Goal: Use online tool/utility

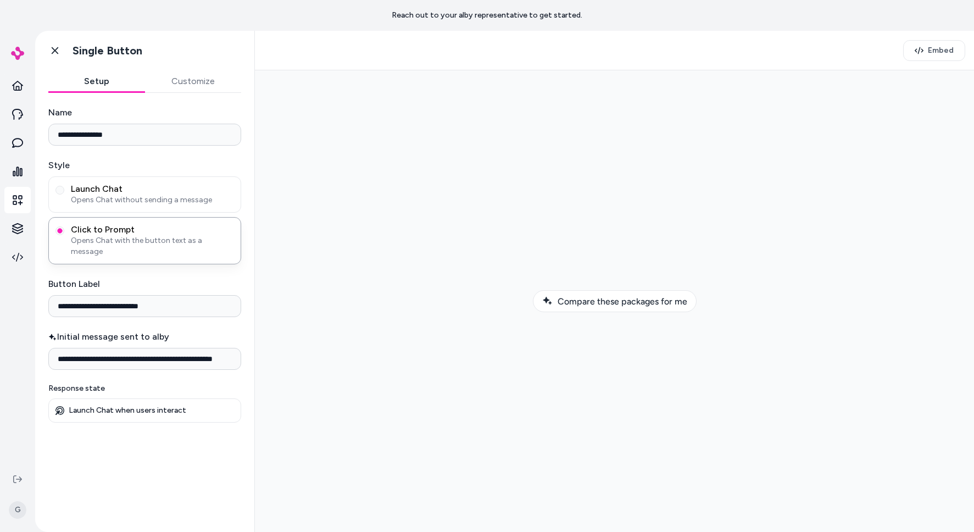
click at [23, 54] on img at bounding box center [17, 53] width 13 height 13
click at [18, 83] on icon at bounding box center [17, 85] width 11 height 11
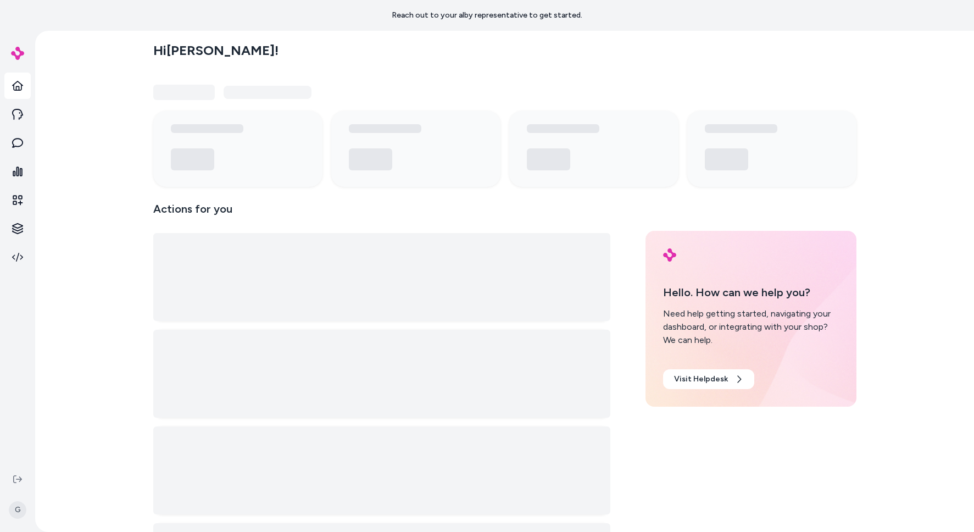
click at [52, 48] on div "Hi [PERSON_NAME] ! Actions for you Hello. How can we help you? Need help gettin…" at bounding box center [504, 281] width 939 height 501
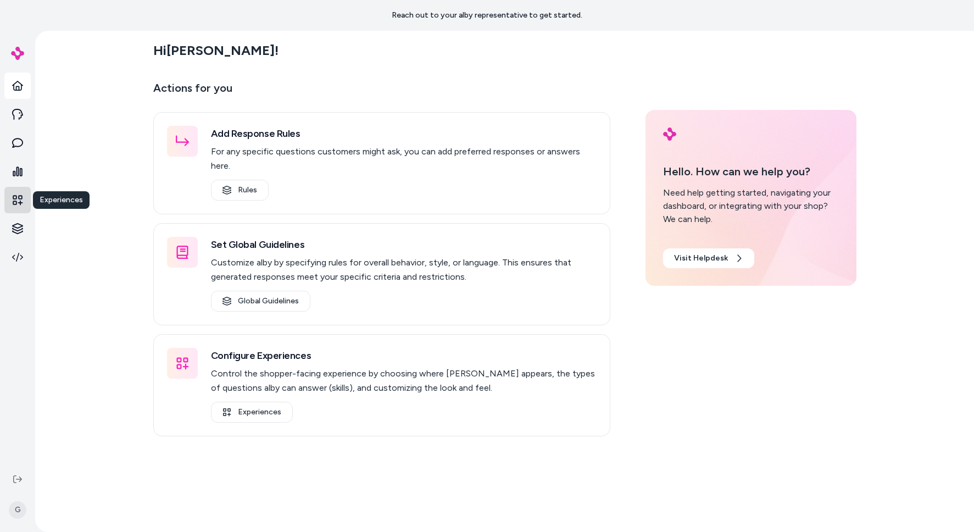
click at [19, 203] on icon at bounding box center [17, 199] width 11 height 11
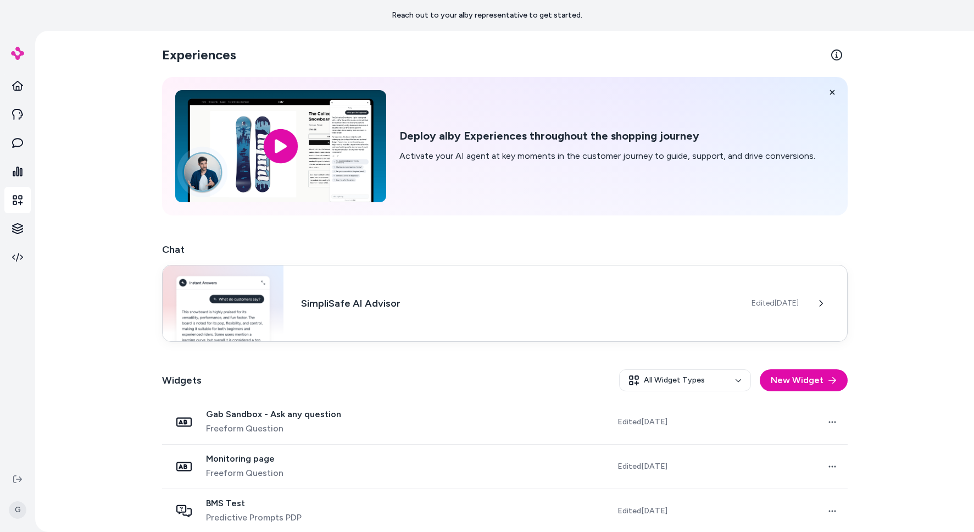
click at [354, 302] on h3 "SimpliSafe AI Advisor" at bounding box center [517, 303] width 432 height 15
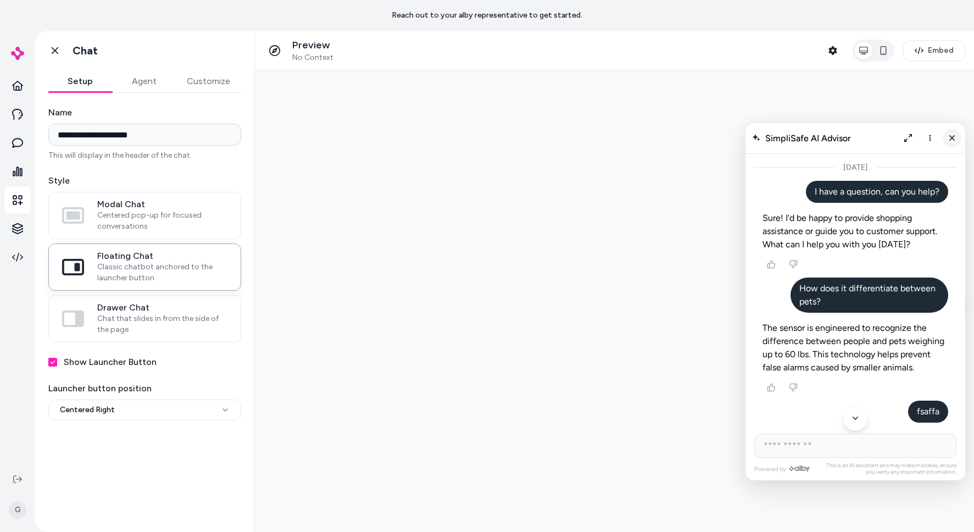
click at [956, 136] on icon "Close chat" at bounding box center [951, 137] width 9 height 9
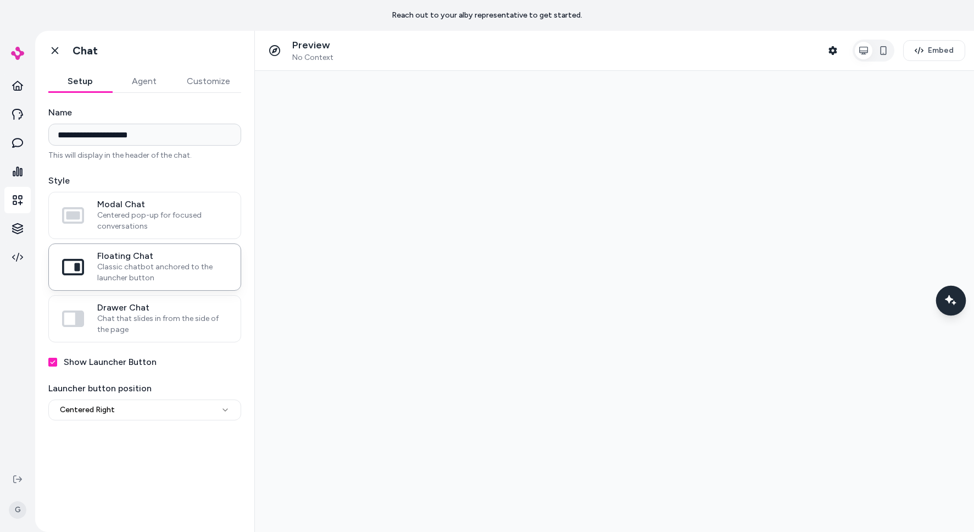
click at [949, 305] on icon "Chat with our AI assistant" at bounding box center [951, 300] width 14 height 14
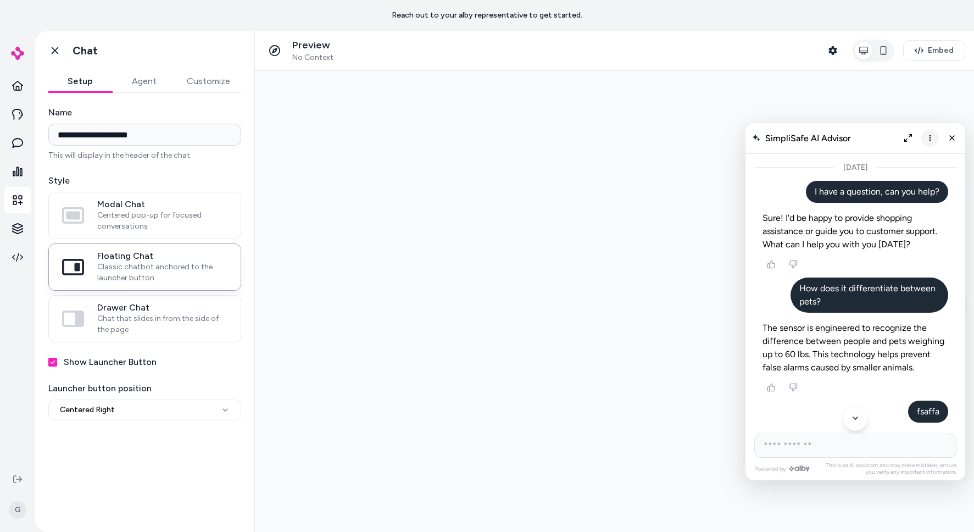
click at [925, 140] on icon "More options" at bounding box center [929, 137] width 9 height 9
click at [926, 157] on div "Clear conversation" at bounding box center [886, 160] width 87 height 9
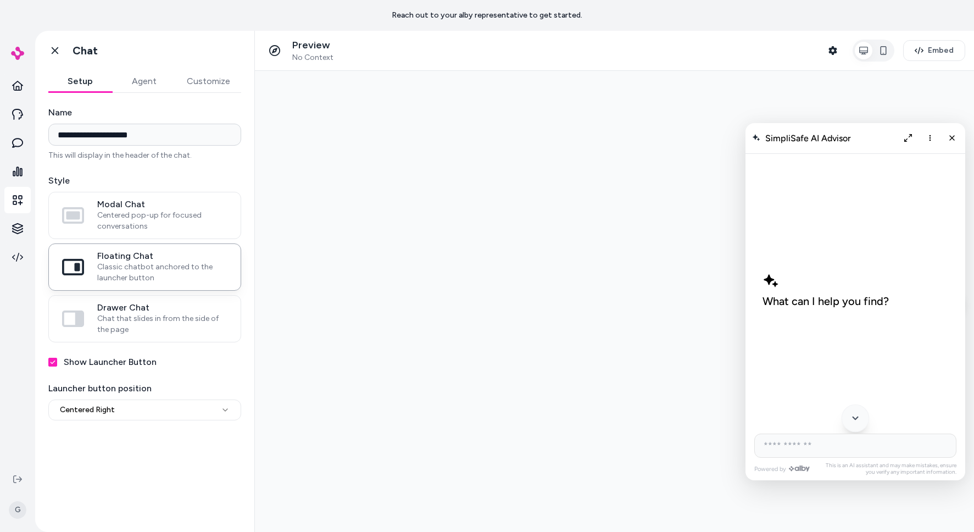
click at [854, 411] on button "Scroll to bottom" at bounding box center [855, 418] width 28 height 28
click at [802, 437] on input "AI Shopping Assistant" at bounding box center [855, 445] width 202 height 24
type input "*"
type input "**********"
click at [947, 139] on icon "Close chat" at bounding box center [951, 137] width 9 height 9
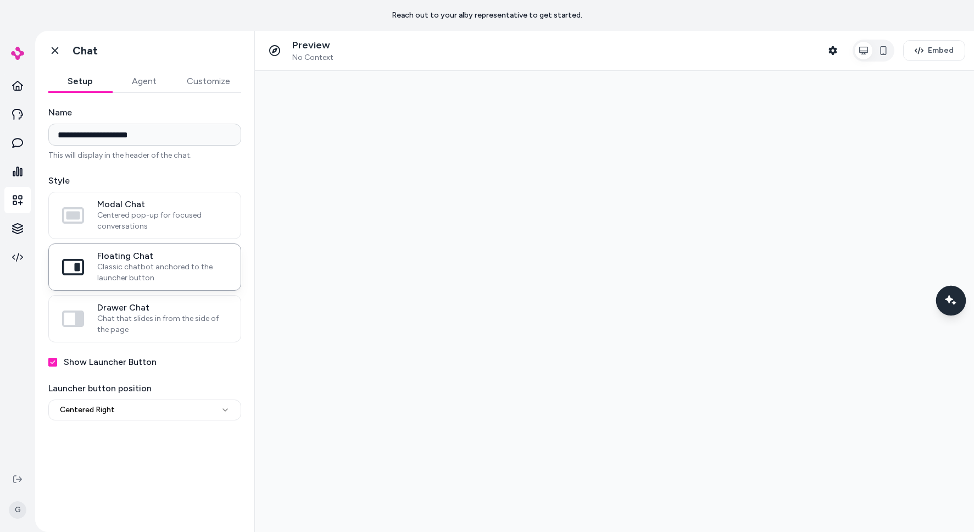
click at [950, 311] on div "Chat with our AI assistant" at bounding box center [951, 300] width 30 height 30
